Goal: Information Seeking & Learning: Find specific fact

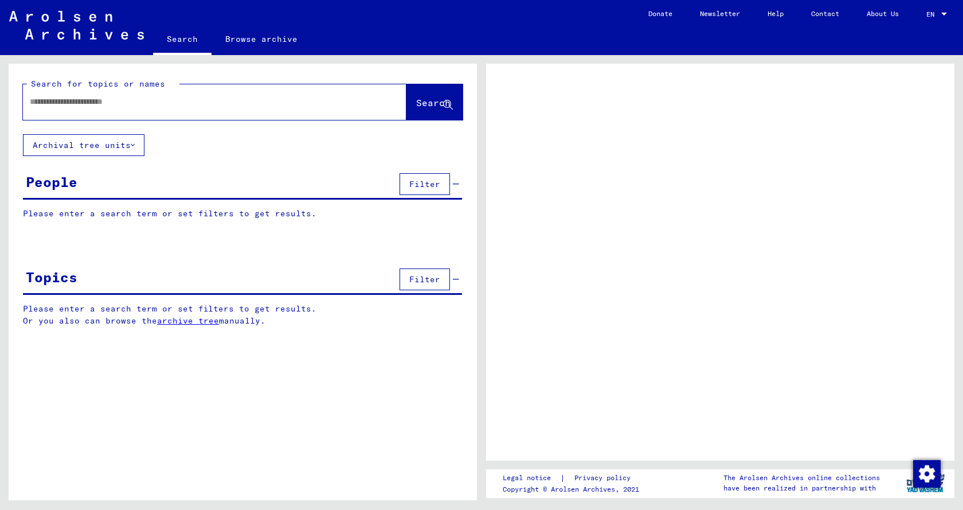
click at [122, 101] on input "text" at bounding box center [204, 102] width 349 height 12
type input "**********"
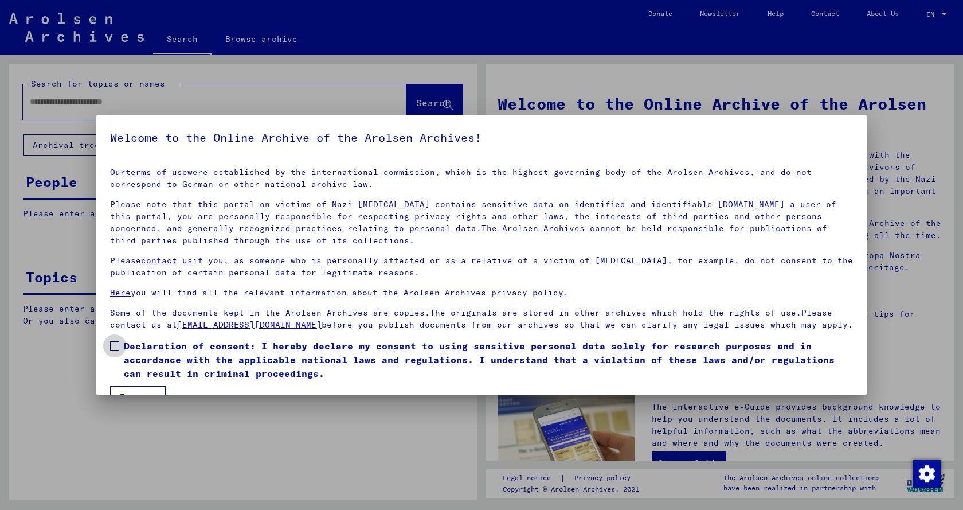
click at [114, 350] on span at bounding box center [114, 345] width 9 height 9
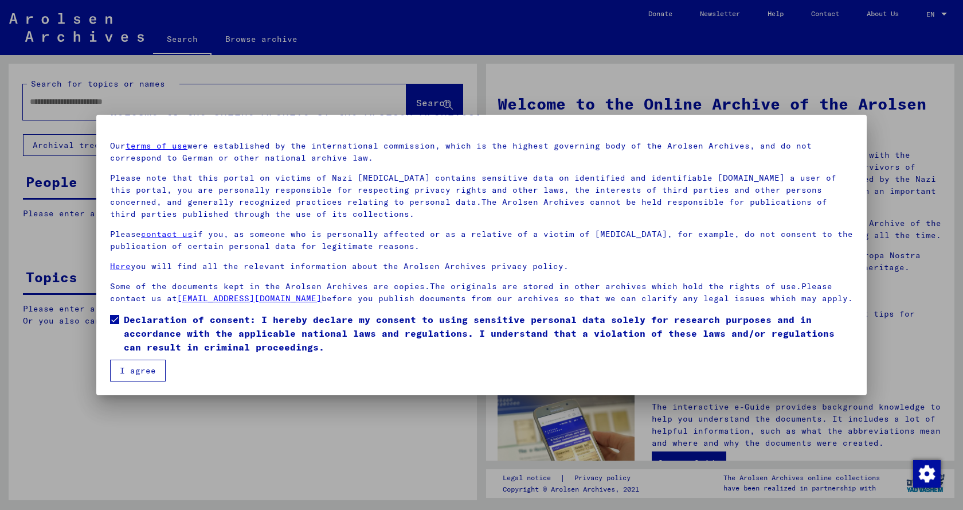
scroll to position [38, 0]
click at [144, 366] on button "I agree" at bounding box center [138, 370] width 56 height 22
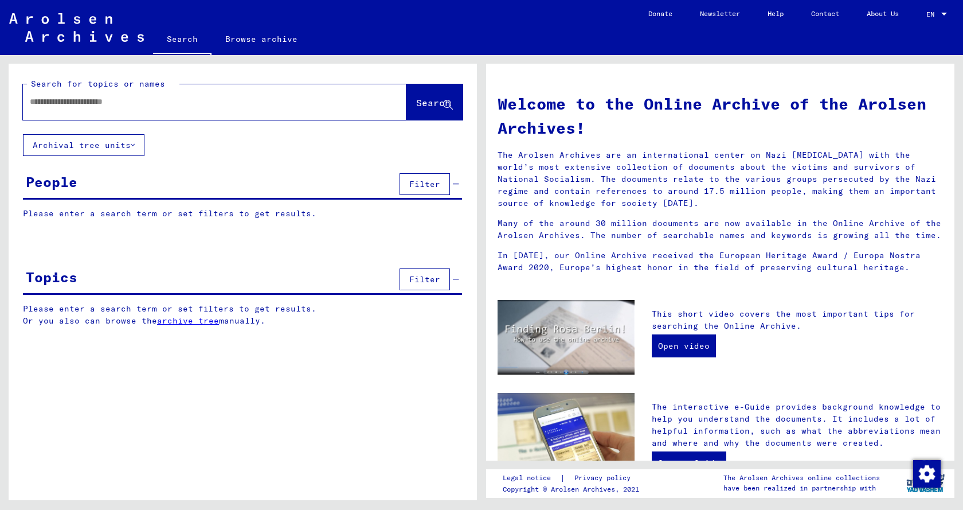
click at [48, 99] on input "text" at bounding box center [201, 102] width 342 height 12
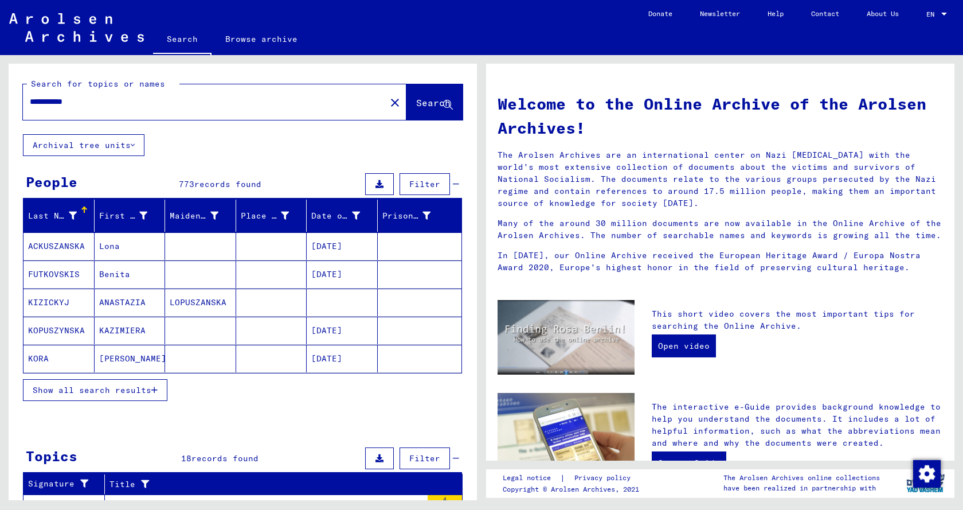
click at [109, 388] on span "Show all search results" at bounding box center [92, 390] width 119 height 10
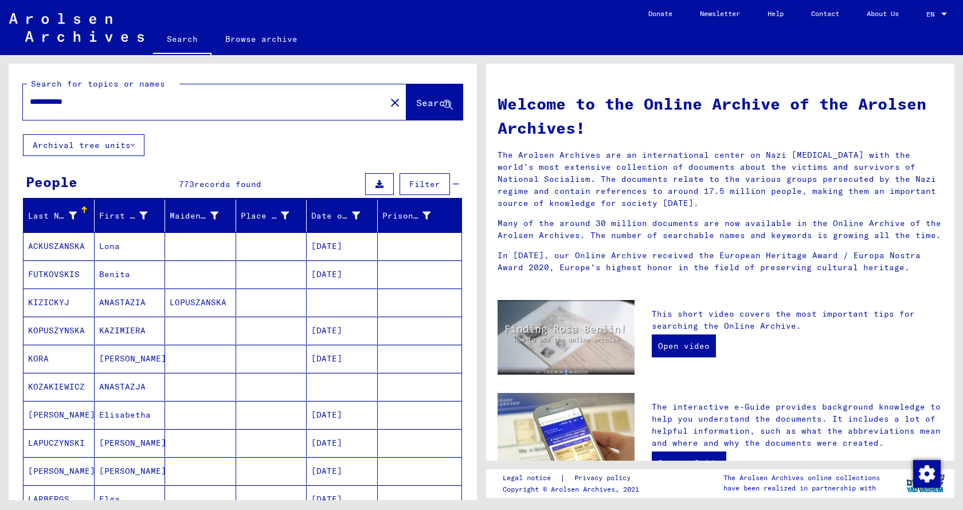
click at [134, 142] on icon at bounding box center [133, 145] width 4 height 8
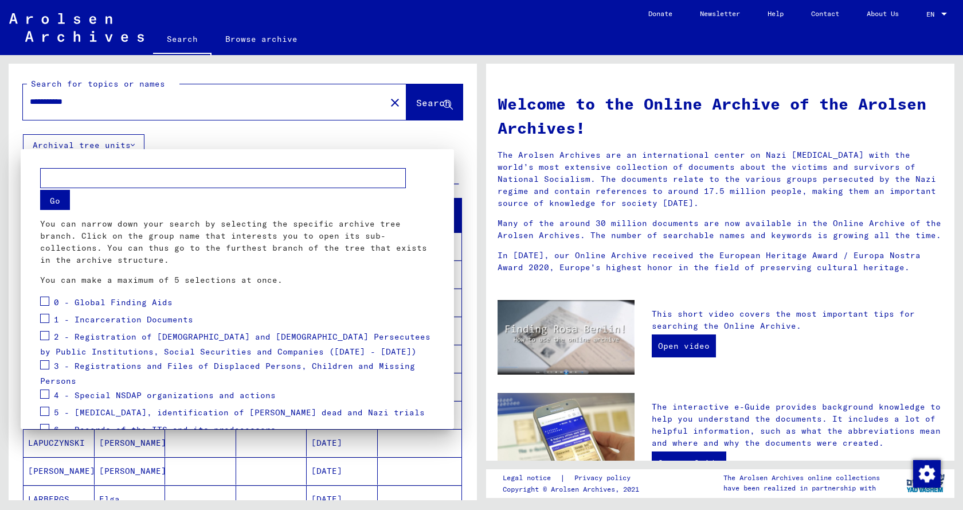
click at [212, 138] on div at bounding box center [481, 255] width 963 height 510
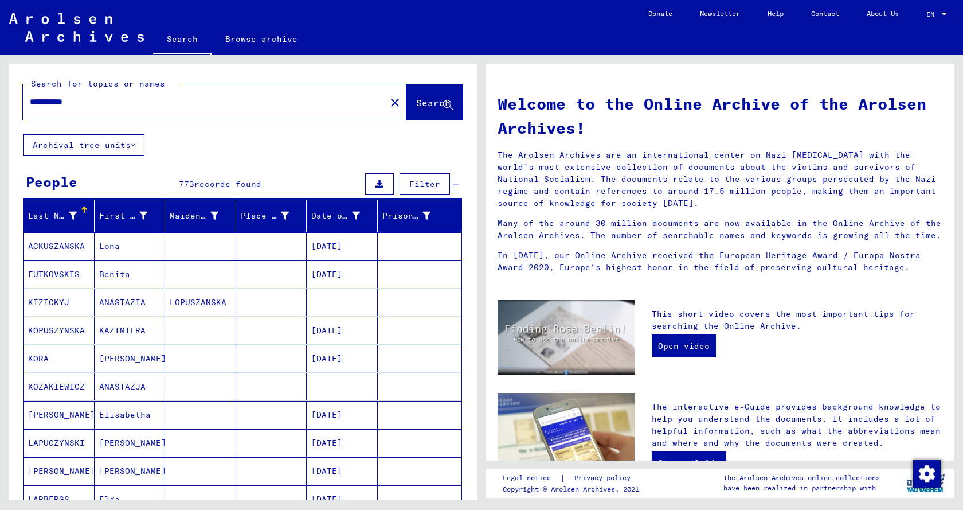
click at [375, 183] on icon at bounding box center [379, 184] width 8 height 8
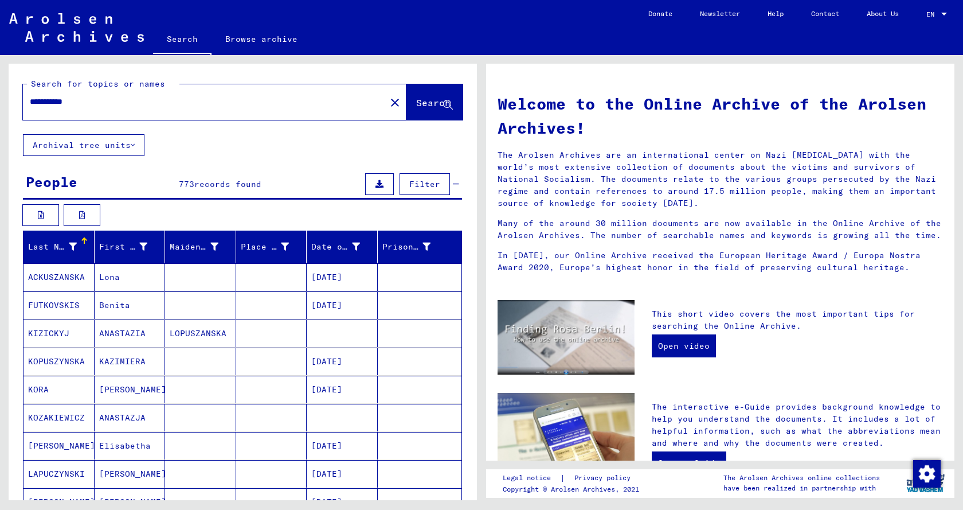
click at [375, 185] on icon at bounding box center [379, 184] width 8 height 8
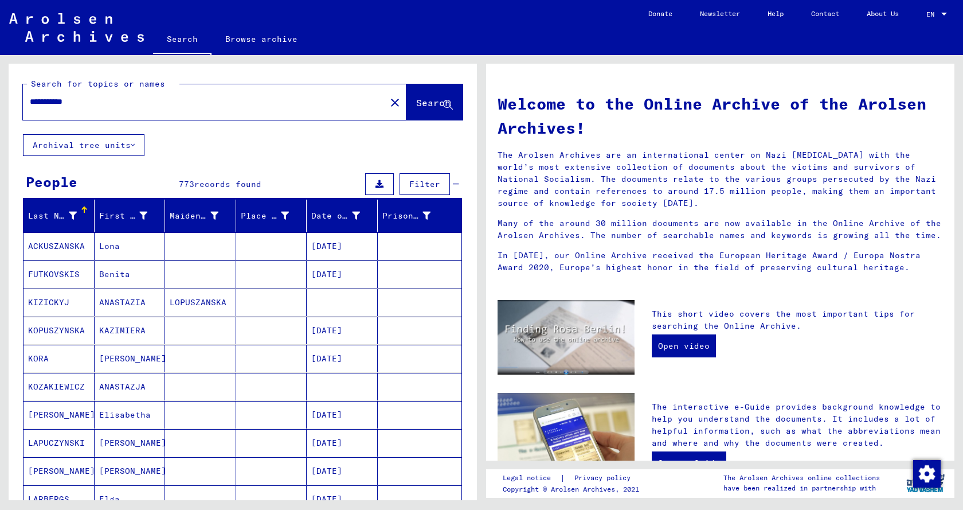
click at [375, 183] on icon at bounding box center [379, 184] width 8 height 8
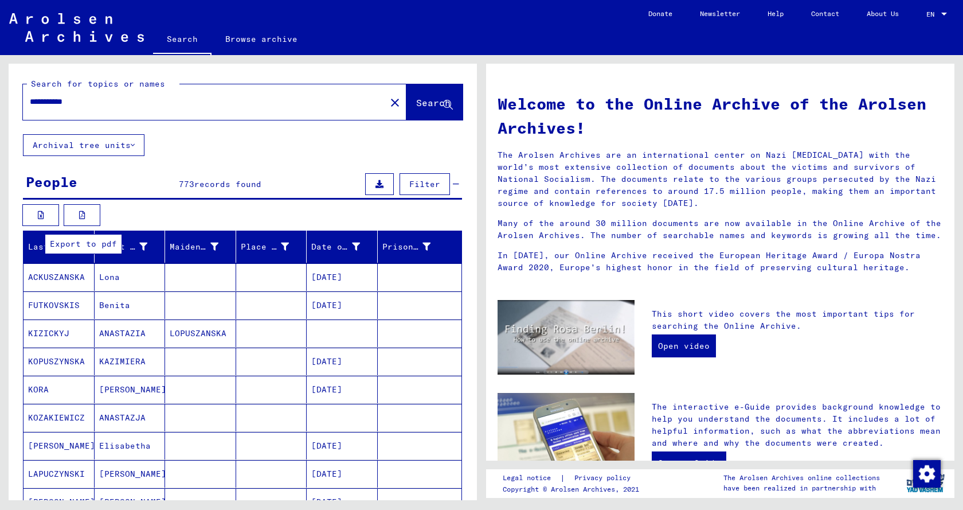
click at [81, 214] on icon at bounding box center [82, 215] width 6 height 8
click at [153, 102] on input "**********" at bounding box center [201, 102] width 342 height 12
click at [416, 100] on span "Search" at bounding box center [433, 102] width 34 height 11
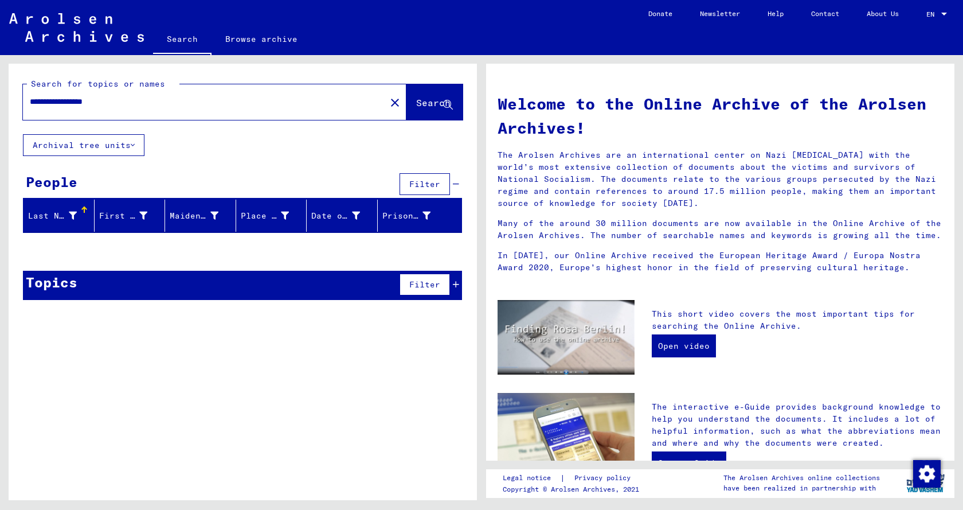
drag, startPoint x: 124, startPoint y: 103, endPoint x: 0, endPoint y: 109, distance: 123.9
click at [0, 109] on div "**********" at bounding box center [240, 277] width 481 height 445
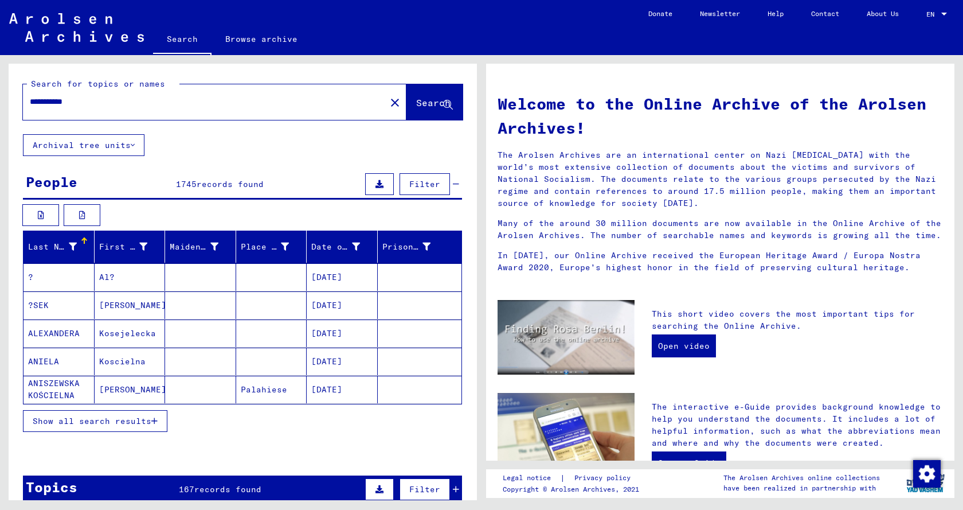
click at [97, 106] on input "**********" at bounding box center [201, 102] width 342 height 12
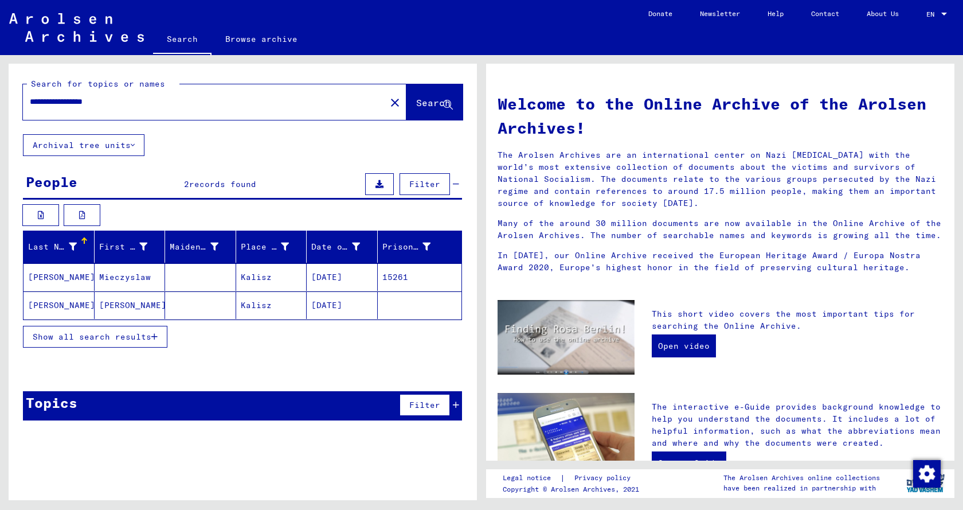
click at [71, 277] on mat-cell "[PERSON_NAME]" at bounding box center [59, 277] width 71 height 28
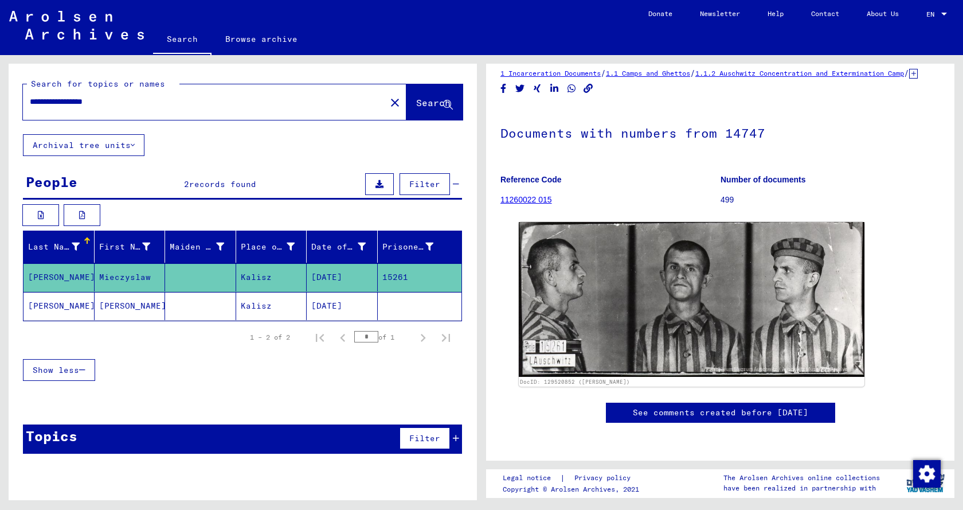
scroll to position [383, 0]
drag, startPoint x: 91, startPoint y: 103, endPoint x: 237, endPoint y: 105, distance: 146.2
click at [237, 105] on input "**********" at bounding box center [204, 102] width 349 height 12
type input "**********"
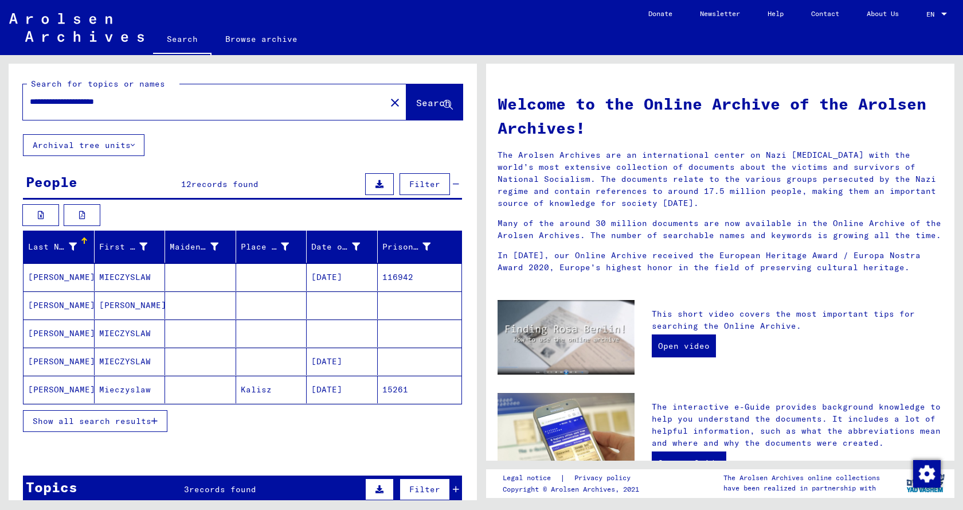
click at [72, 272] on mat-cell "[PERSON_NAME]" at bounding box center [59, 277] width 71 height 28
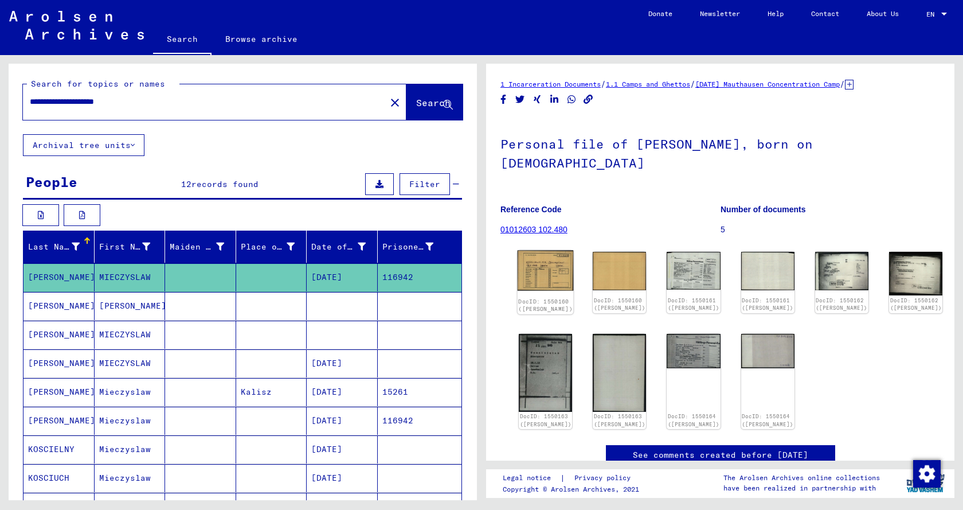
click at [548, 271] on img at bounding box center [546, 270] width 56 height 40
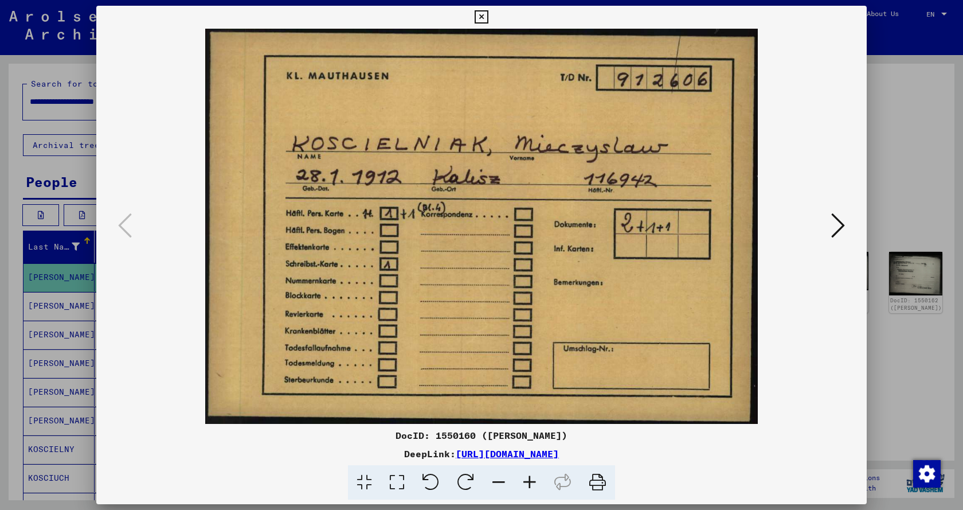
click at [841, 224] on icon at bounding box center [838, 226] width 14 height 28
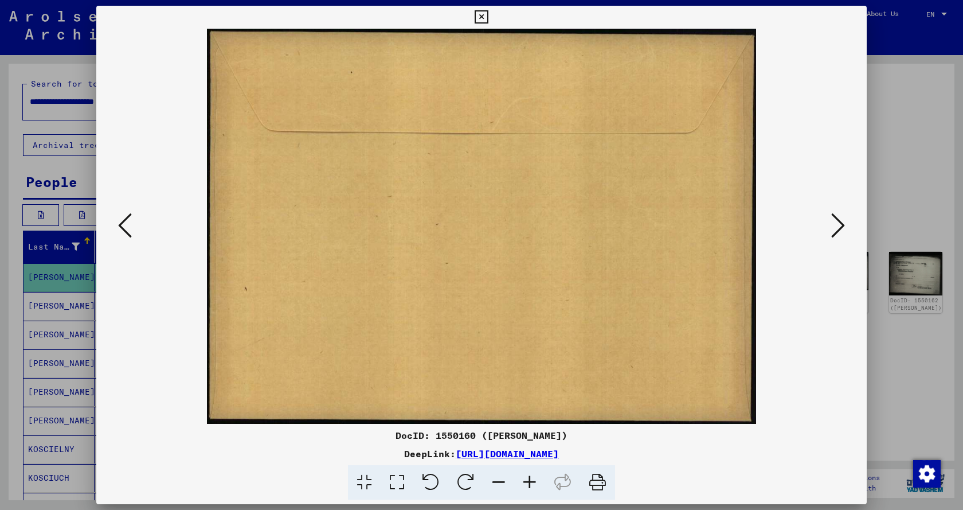
click at [841, 224] on icon at bounding box center [838, 226] width 14 height 28
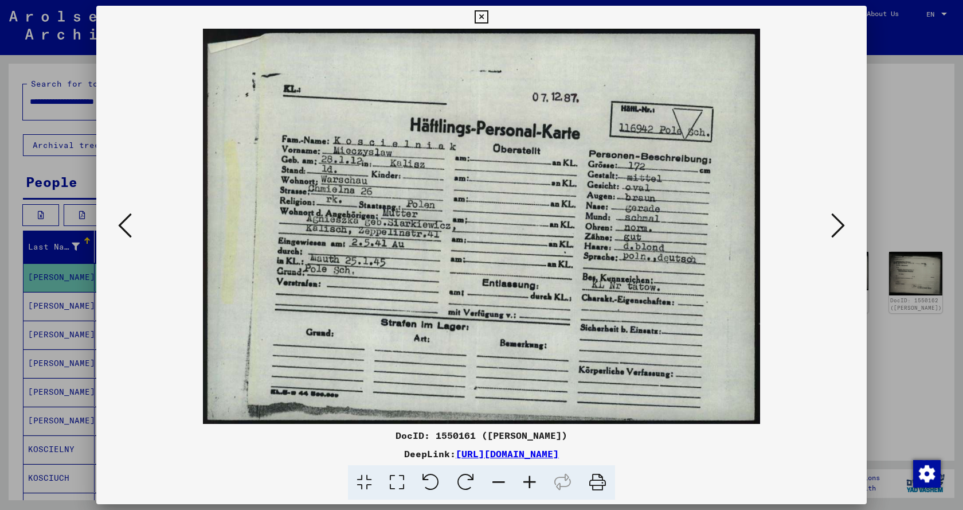
click at [841, 224] on icon at bounding box center [838, 226] width 14 height 28
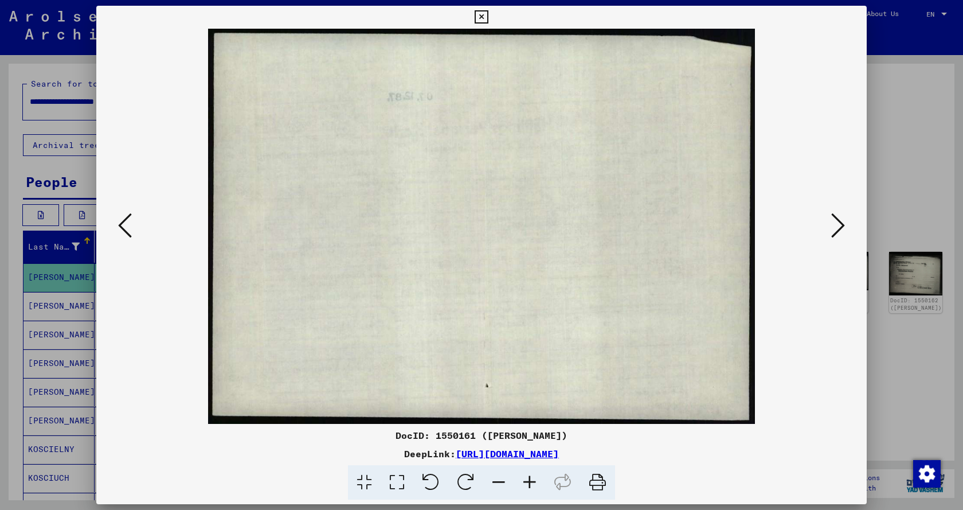
click at [841, 224] on icon at bounding box center [838, 226] width 14 height 28
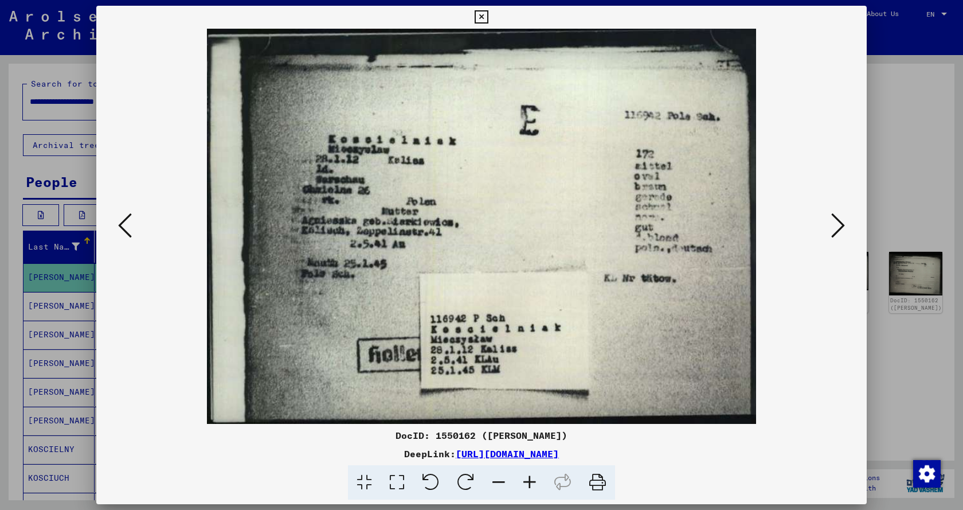
click at [841, 224] on icon at bounding box center [838, 226] width 14 height 28
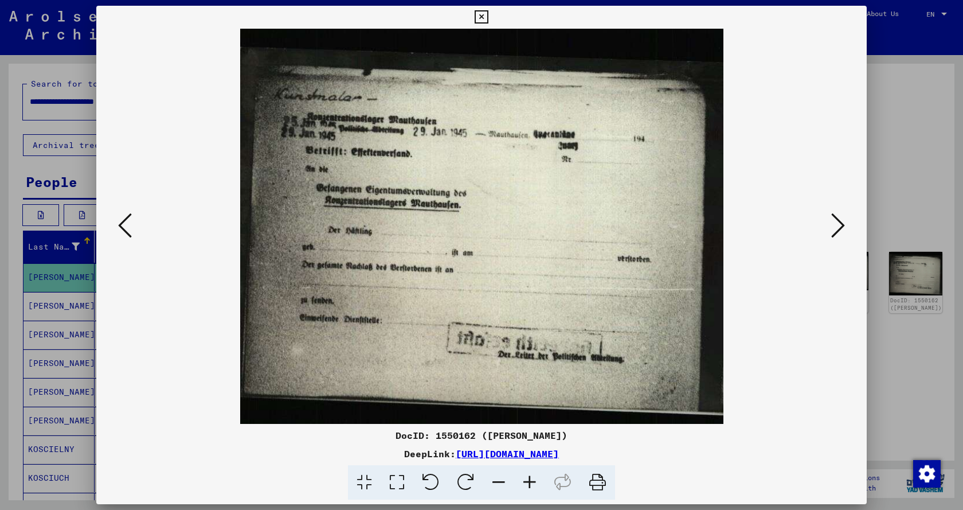
click at [841, 224] on icon at bounding box center [838, 226] width 14 height 28
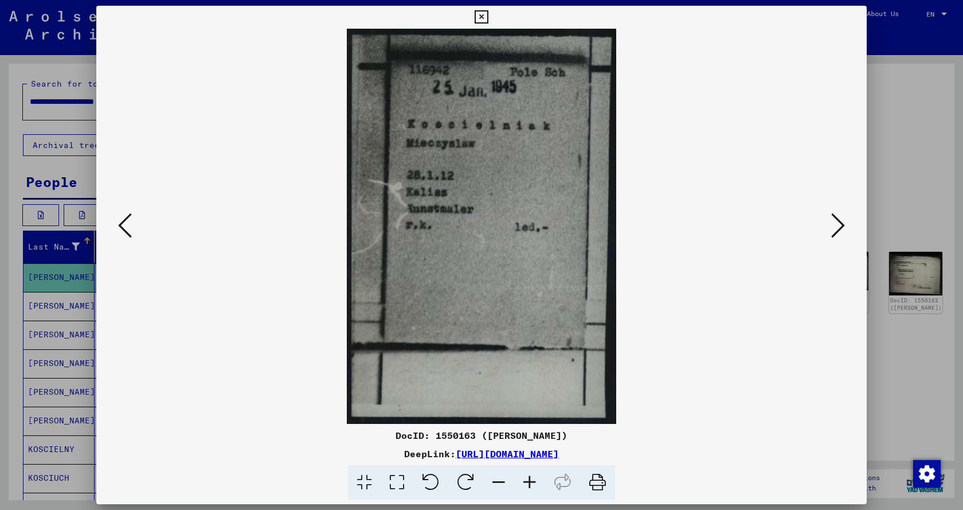
click at [841, 224] on icon at bounding box center [838, 226] width 14 height 28
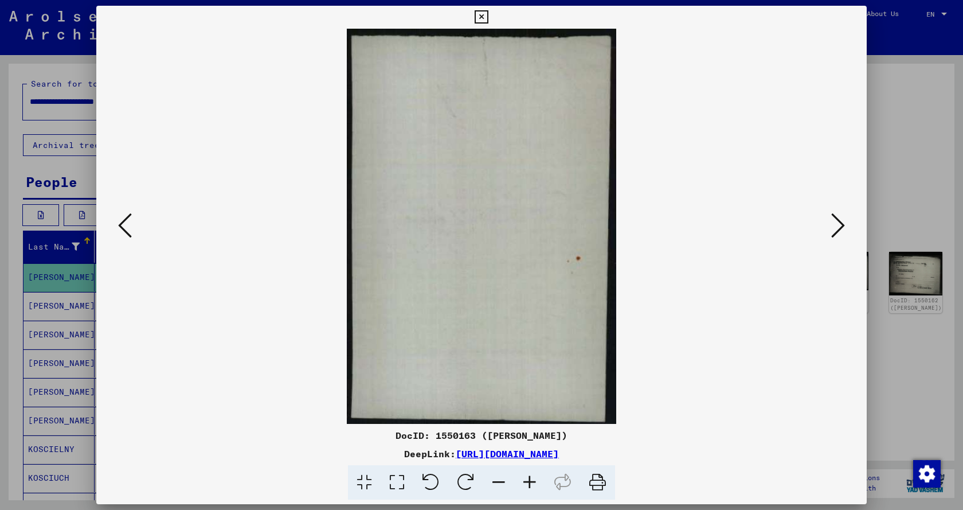
click at [841, 224] on icon at bounding box center [838, 226] width 14 height 28
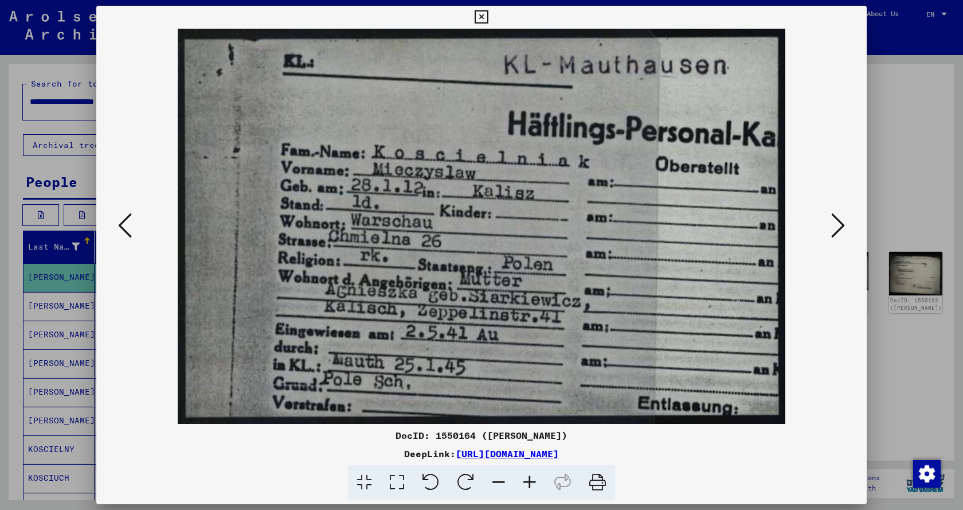
click at [841, 224] on icon at bounding box center [838, 226] width 14 height 28
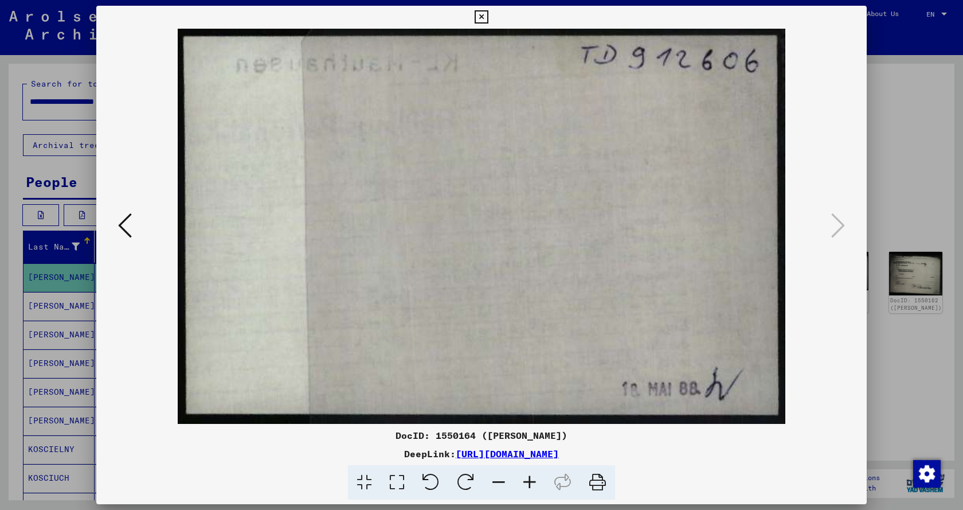
click at [480, 15] on icon at bounding box center [481, 17] width 13 height 14
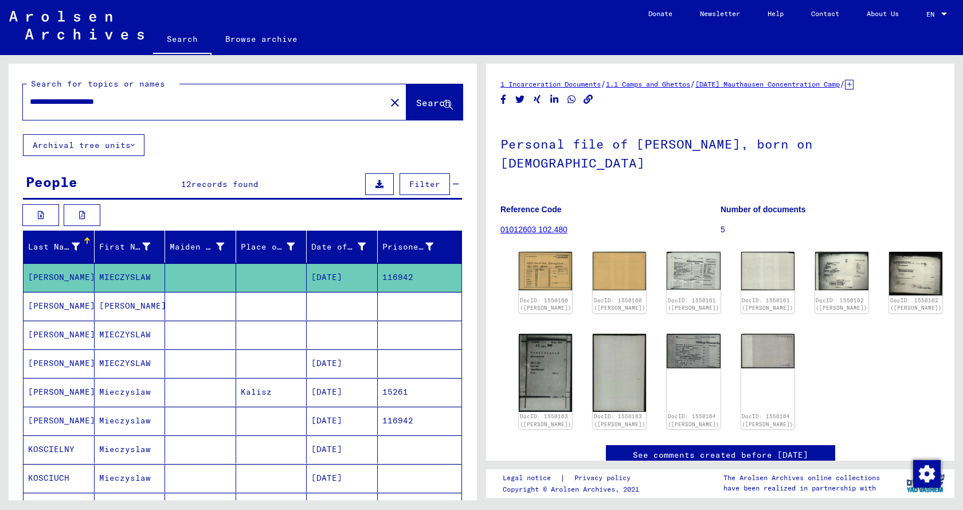
click at [62, 388] on mat-cell "[PERSON_NAME]" at bounding box center [59, 392] width 71 height 28
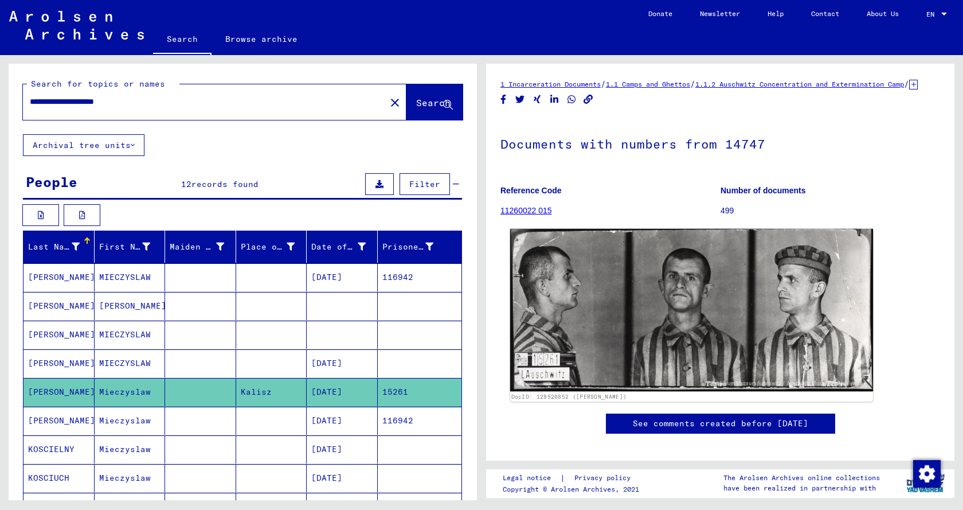
scroll to position [57, 0]
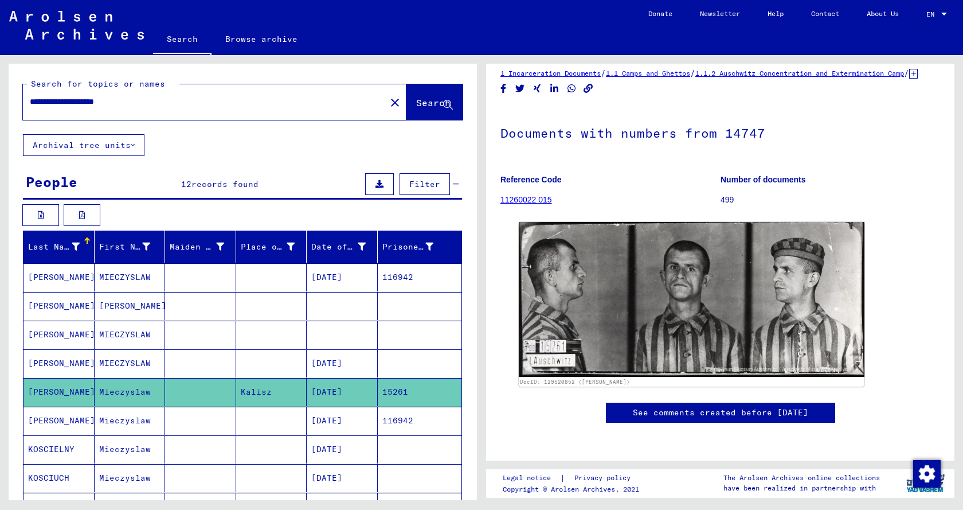
click at [140, 421] on mat-cell "Mieczyslaw" at bounding box center [130, 420] width 71 height 28
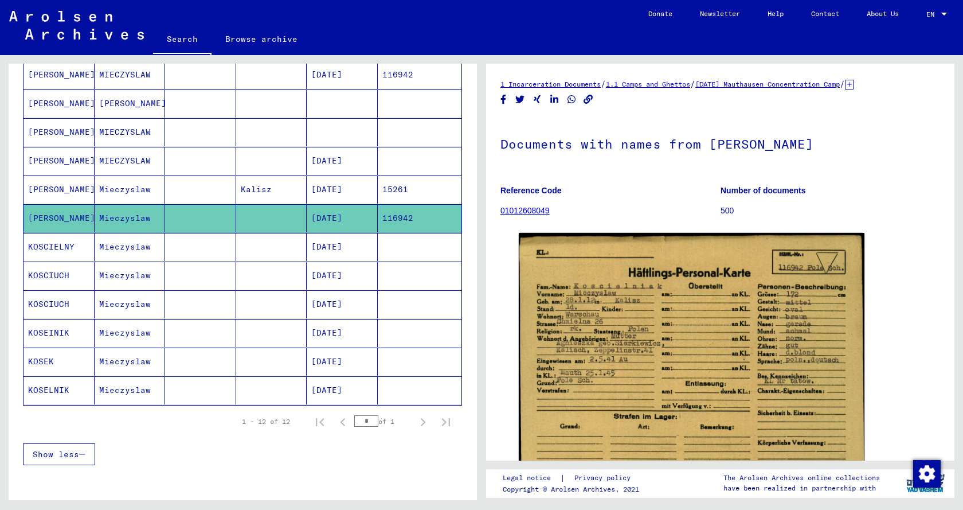
scroll to position [229, 0]
